Goal: Transaction & Acquisition: Book appointment/travel/reservation

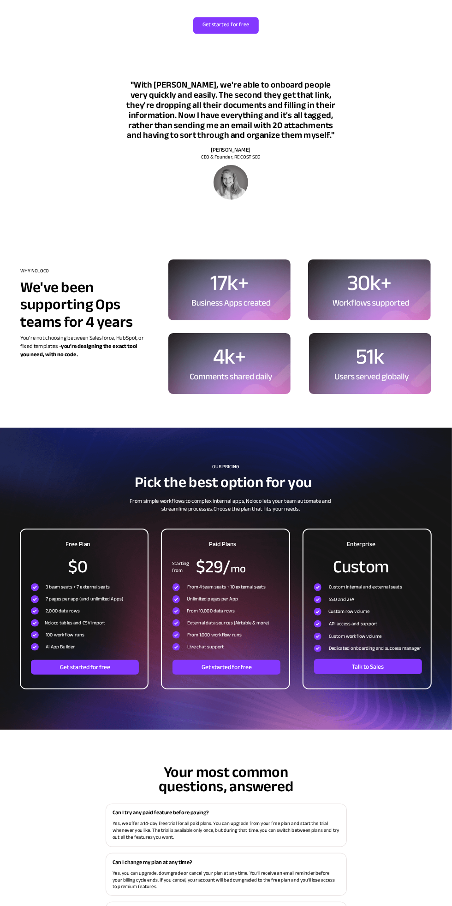
scroll to position [1370, 0]
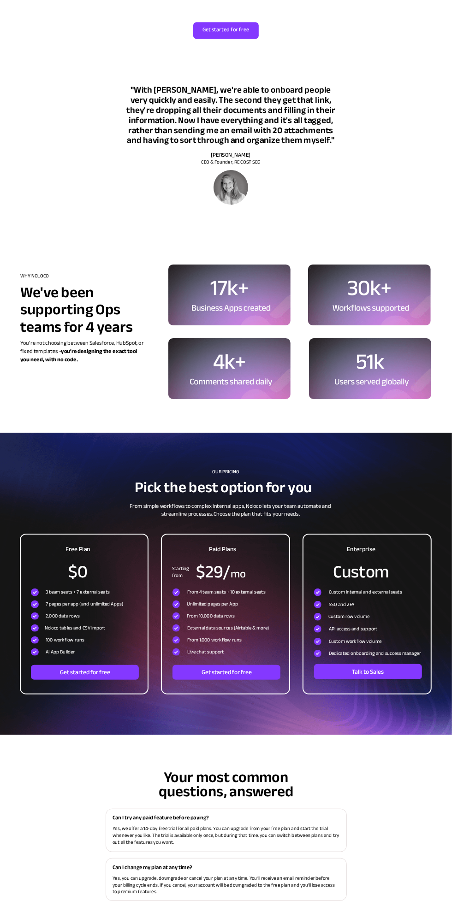
click at [365, 612] on span "Custom row volume" at bounding box center [348, 616] width 41 height 9
click at [369, 616] on span "Custom row volume" at bounding box center [348, 616] width 41 height 9
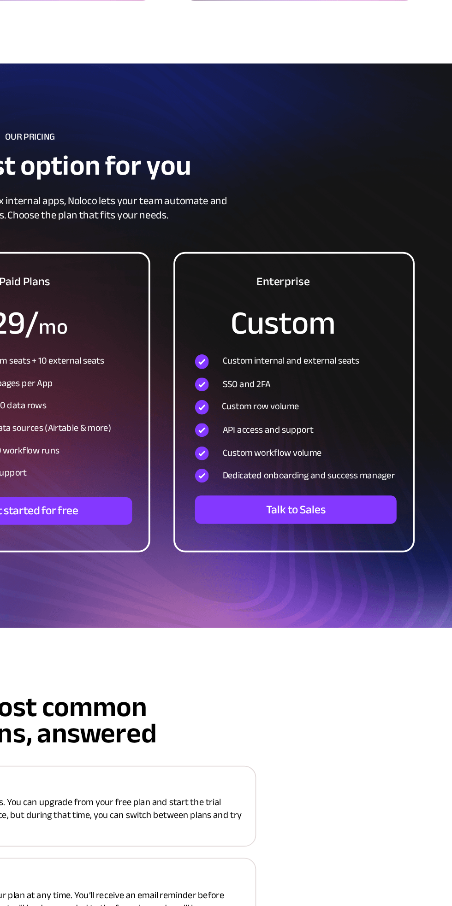
scroll to position [1377, 0]
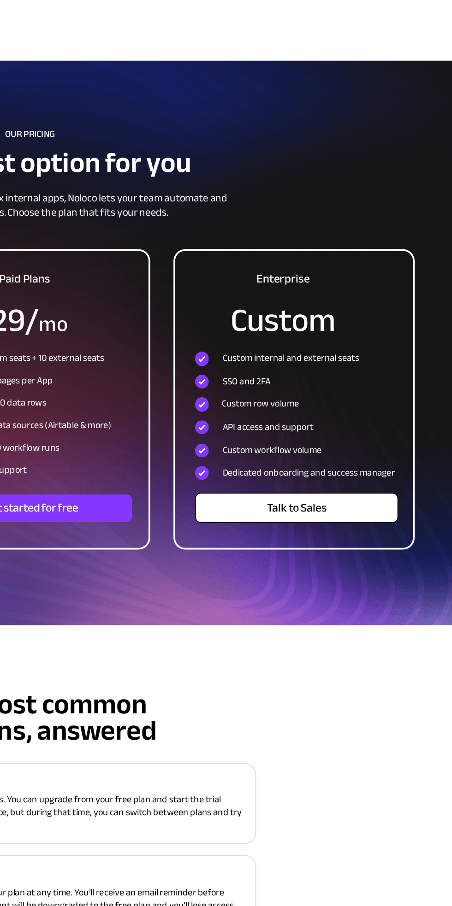
click at [404, 657] on link "Talk to Sales" at bounding box center [368, 665] width 109 height 16
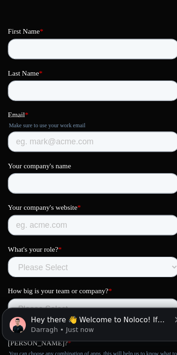
scroll to position [230, 0]
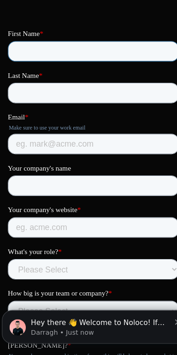
click at [71, 46] on input "First Name *" at bounding box center [85, 49] width 155 height 18
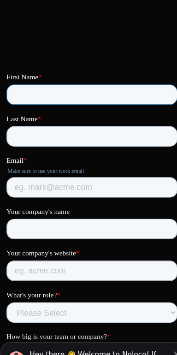
scroll to position [197, 0]
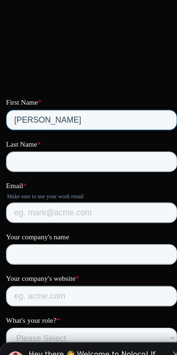
type input "Lilibeth"
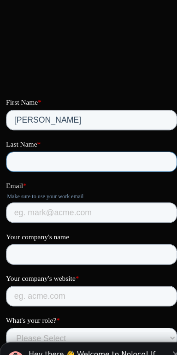
click at [54, 158] on input "Last Name *" at bounding box center [83, 156] width 155 height 18
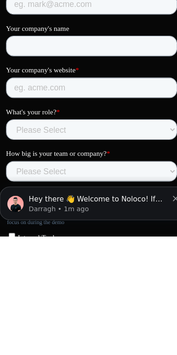
scroll to position [245, 0]
type input "Cuerp9"
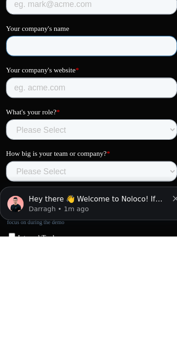
click at [85, 35] on input "Your company's name" at bounding box center [83, 31] width 155 height 18
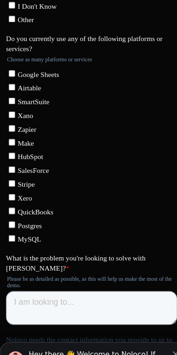
scroll to position [731, 0]
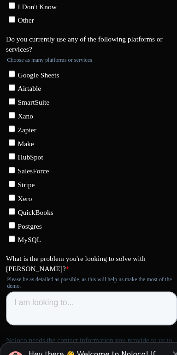
type input "Lilibeth Company ay Jisu Company"
click at [14, 24] on input "Google Sheets" at bounding box center [11, 21] width 6 height 6
checkbox input "true"
click at [14, 49] on input "SmartSuite" at bounding box center [11, 46] width 6 height 6
checkbox input "true"
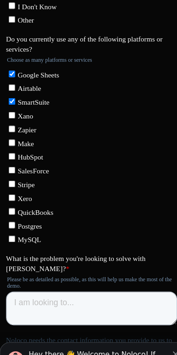
click at [14, 99] on input "HubSpot" at bounding box center [11, 96] width 6 height 6
checkbox input "true"
click at [13, 111] on input "SalesForce" at bounding box center [11, 108] width 6 height 6
checkbox input "true"
click at [14, 148] on input "QuickBooks" at bounding box center [11, 145] width 6 height 6
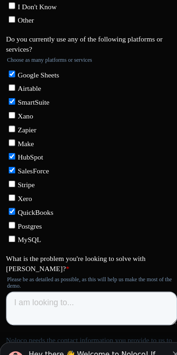
checkbox input "true"
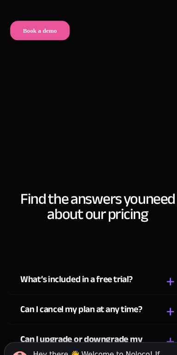
scroll to position [1098, 0]
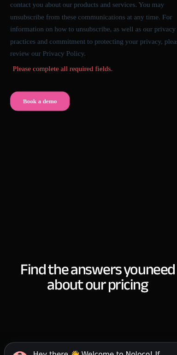
click at [51, 16] on input "Book a demo" at bounding box center [37, 7] width 54 height 18
click at [35, 16] on input "Book a demo" at bounding box center [37, 7] width 54 height 18
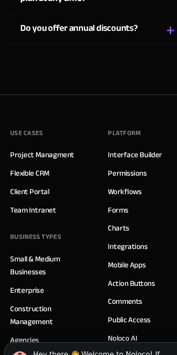
scroll to position [1482, 0]
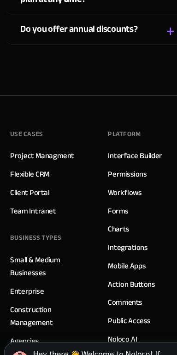
click at [116, 244] on link "Mobile Apps" at bounding box center [115, 241] width 34 height 12
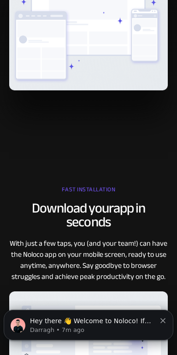
scroll to position [622, 0]
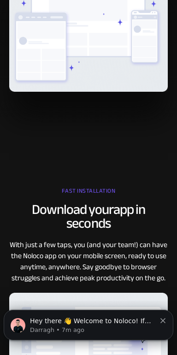
click at [71, 184] on div "Fast installation" at bounding box center [88, 193] width 158 height 18
click at [89, 184] on div "Fast installation" at bounding box center [88, 193] width 158 height 18
click at [82, 184] on div "Fast installation" at bounding box center [88, 193] width 158 height 18
click at [93, 202] on h2 "Download your app in seconds" at bounding box center [88, 216] width 158 height 28
click at [78, 184] on div "Fast installation" at bounding box center [88, 193] width 158 height 18
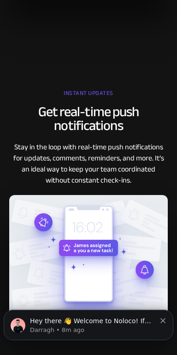
scroll to position [1074, 0]
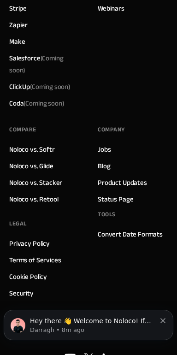
scroll to position [1965, 0]
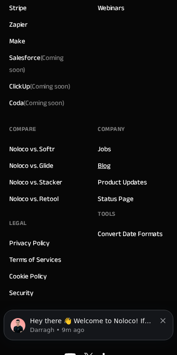
click at [109, 165] on link "Blog" at bounding box center [104, 165] width 12 height 12
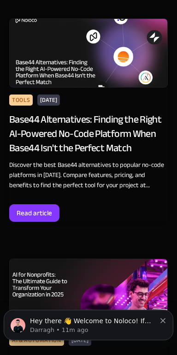
scroll to position [1584, 0]
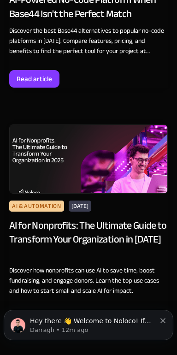
click at [47, 218] on div "AI for Nonprofits: The Ultimate Guide to Transform Your Organization in [DATE]" at bounding box center [88, 239] width 158 height 42
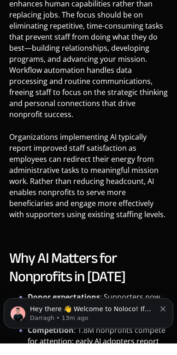
scroll to position [2706, 0]
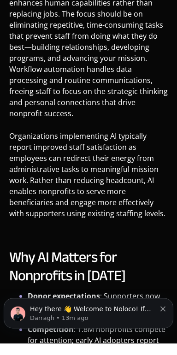
click at [166, 260] on h2 "Why AI Matters for Nonprofits in 2025" at bounding box center [88, 278] width 158 height 37
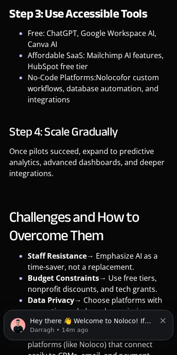
scroll to position [3921, 0]
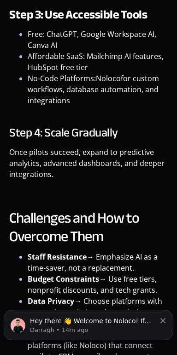
click at [154, 251] on li "Staff Resistance → Emphasize AI as a time‑saver, not a replacement." at bounding box center [98, 262] width 140 height 22
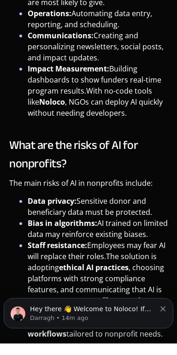
scroll to position [5038, 0]
